Goal: Task Accomplishment & Management: Use online tool/utility

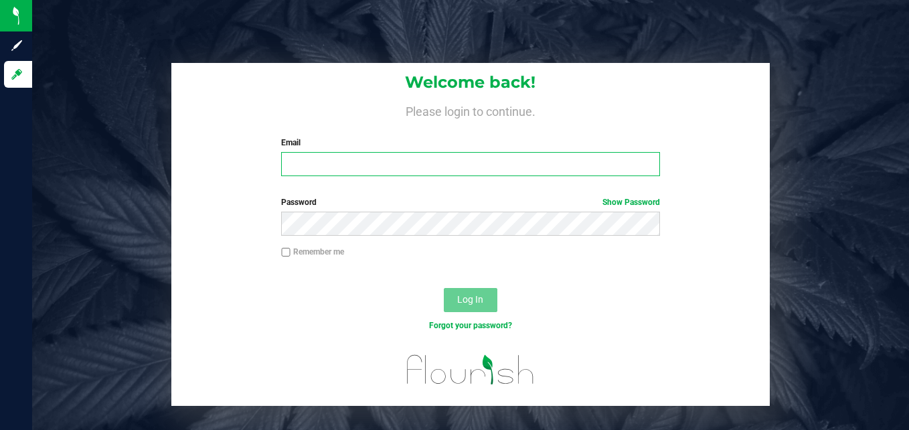
click at [419, 163] on input "Email" at bounding box center [470, 164] width 379 height 24
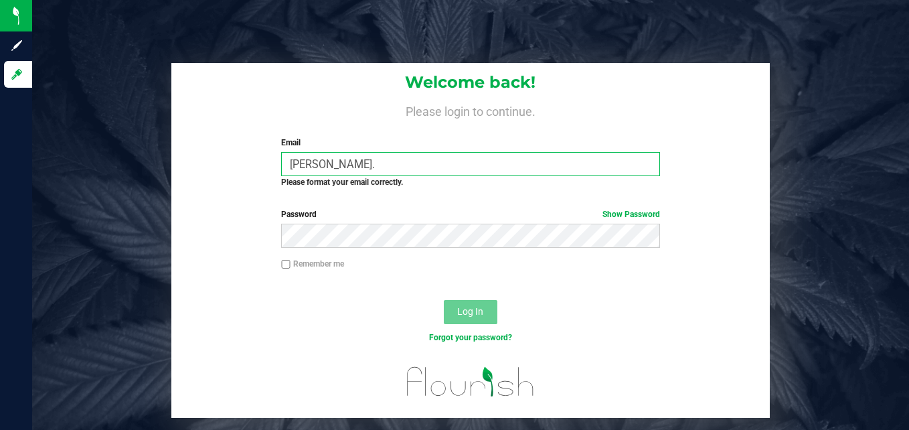
type input "[PERSON_NAME][EMAIL_ADDRESS][PERSON_NAME][DOMAIN_NAME]"
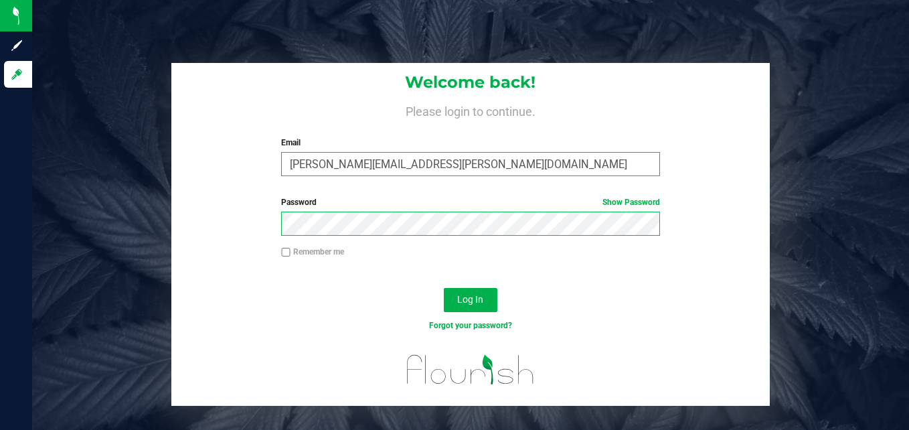
click at [444, 288] on button "Log In" at bounding box center [471, 300] width 54 height 24
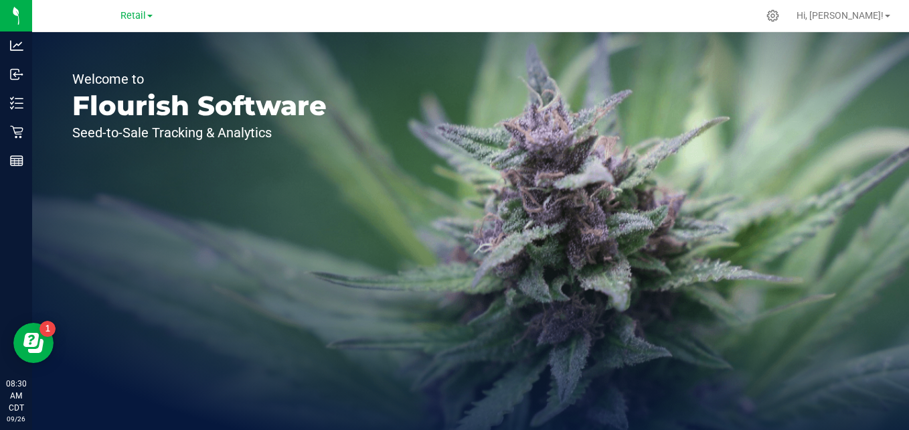
click at [149, 23] on div "Retail" at bounding box center [137, 15] width 32 height 16
click at [144, 23] on div "Retail" at bounding box center [137, 15] width 32 height 16
click at [141, 20] on span "Retail" at bounding box center [133, 16] width 25 height 12
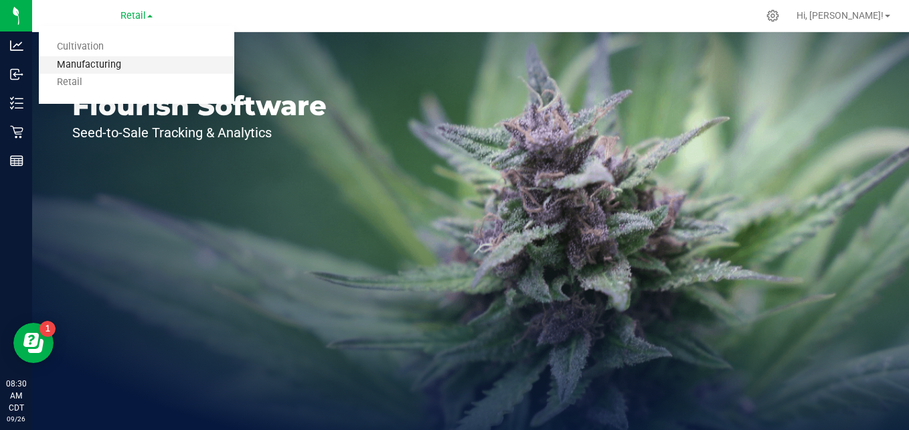
click at [143, 68] on link "Manufacturing" at bounding box center [137, 65] width 196 height 18
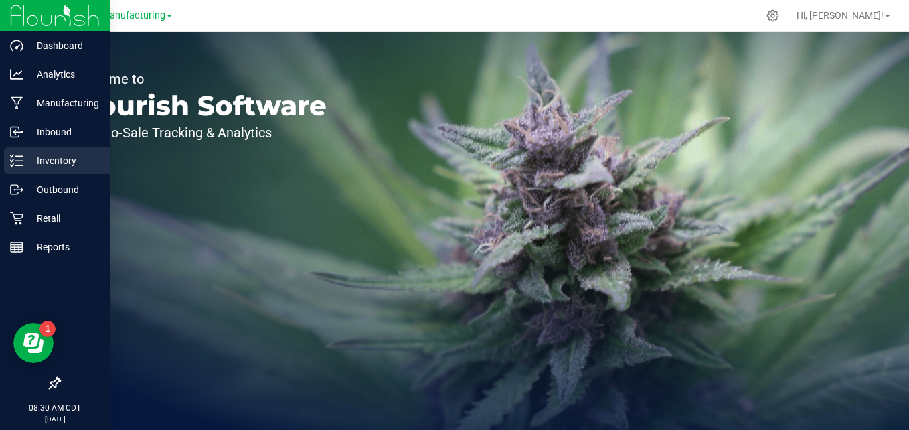
click at [17, 165] on icon at bounding box center [16, 160] width 13 height 13
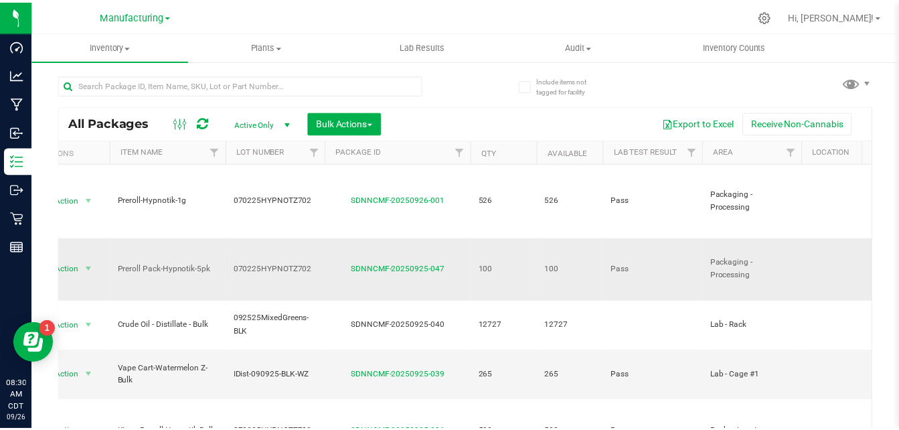
scroll to position [0, 29]
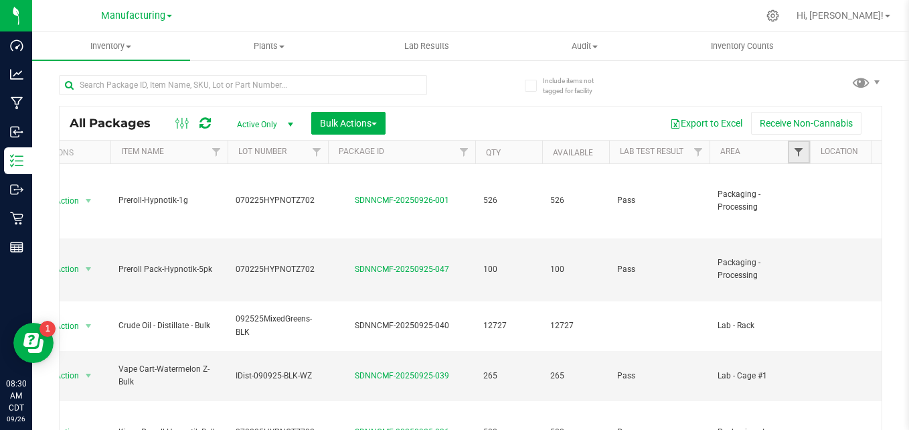
click at [794, 155] on span "Filter" at bounding box center [799, 152] width 11 height 11
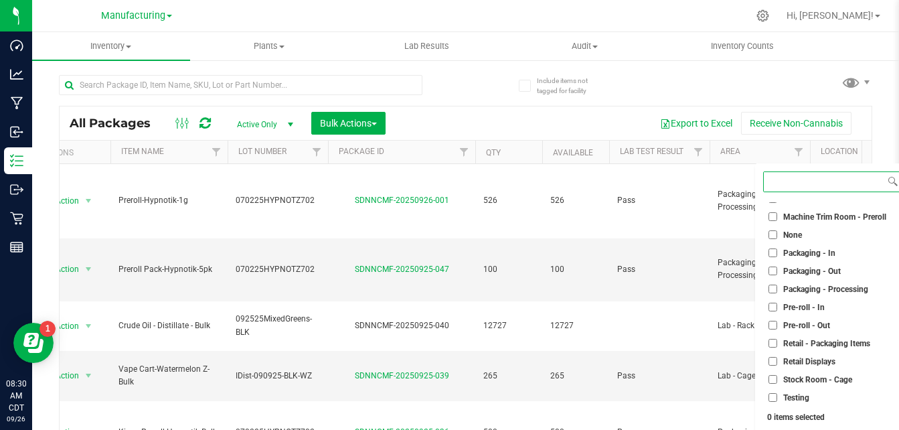
scroll to position [374, 0]
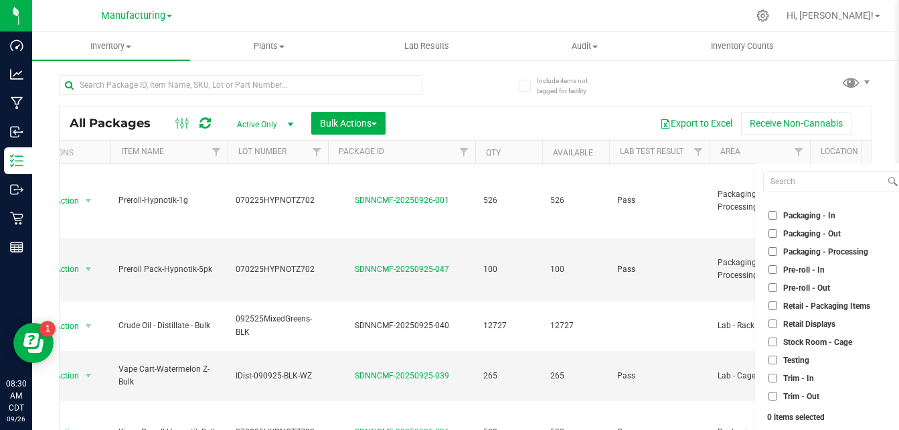
click at [806, 235] on span "Packaging - Out" at bounding box center [812, 234] width 58 height 8
click at [777, 235] on input "Packaging - Out" at bounding box center [773, 233] width 9 height 9
checkbox input "true"
click at [808, 251] on span "Packaging - Processing" at bounding box center [825, 252] width 85 height 8
click at [777, 251] on input "Packaging - Processing" at bounding box center [773, 251] width 9 height 9
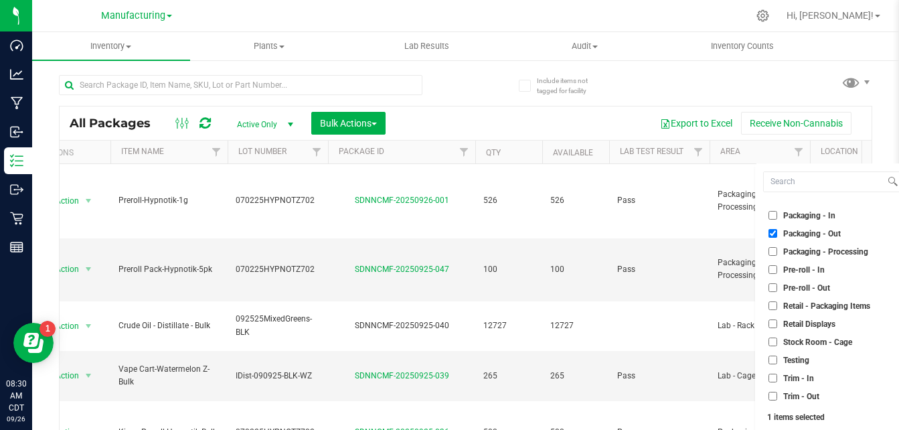
checkbox input "true"
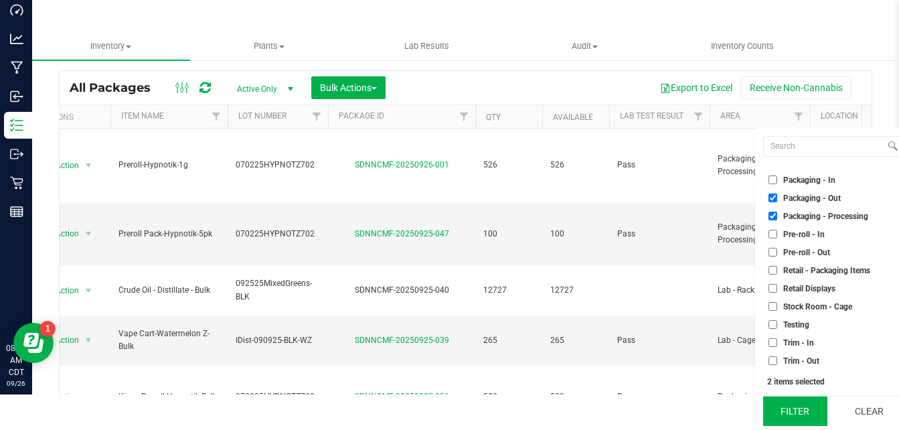
click at [811, 411] on button "Filter" at bounding box center [795, 410] width 64 height 29
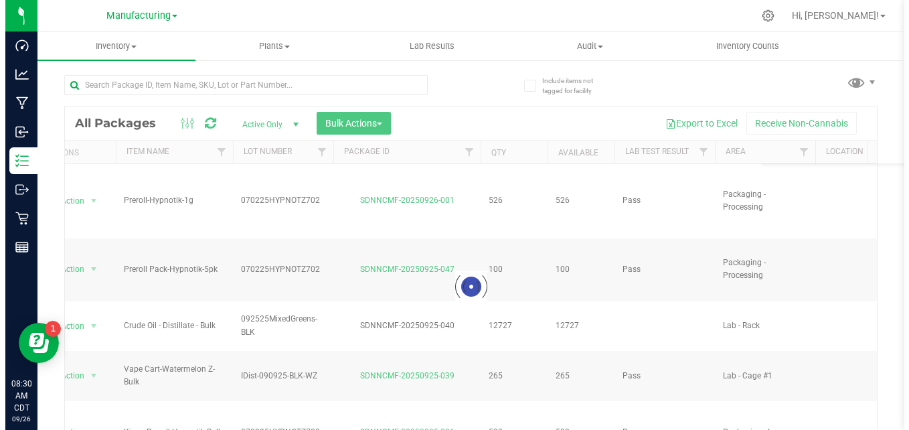
scroll to position [0, 0]
